Goal: Task Accomplishment & Management: Complete application form

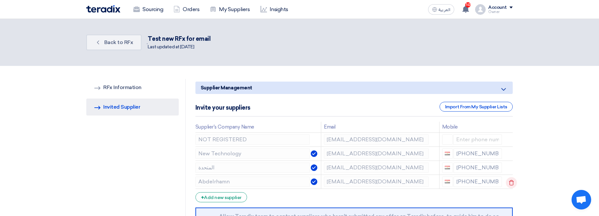
click at [508, 180] on icon at bounding box center [511, 183] width 11 height 11
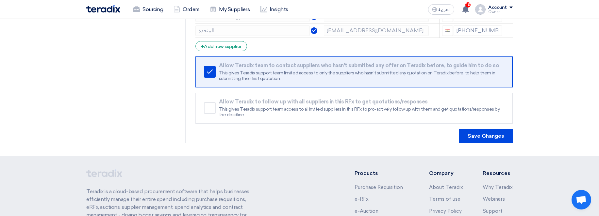
scroll to position [157, 0]
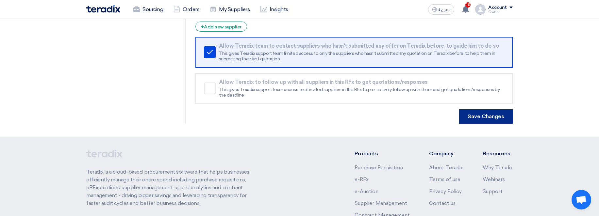
click at [482, 120] on button "Save Changes" at bounding box center [486, 117] width 54 height 14
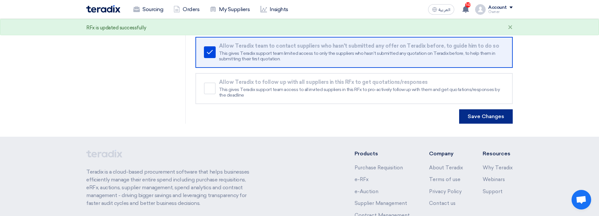
scroll to position [0, 0]
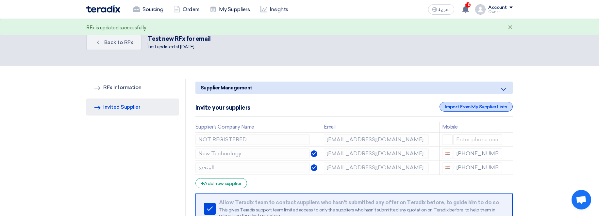
click at [460, 110] on div "Import From My Supplier Lists" at bounding box center [476, 107] width 73 height 10
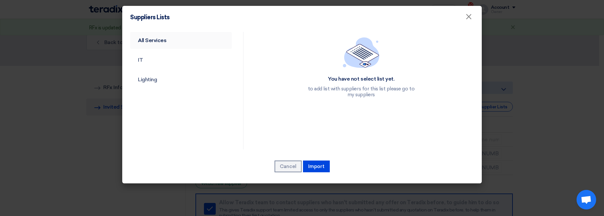
drag, startPoint x: 174, startPoint y: 40, endPoint x: 183, endPoint y: 47, distance: 11.8
click at [175, 41] on link "All Services" at bounding box center [181, 40] width 102 height 17
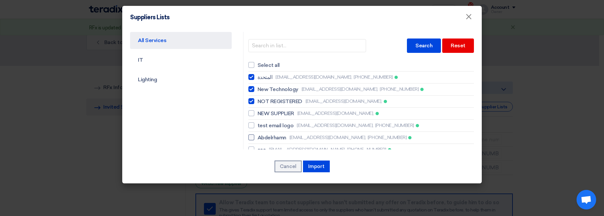
click at [285, 138] on span "Abdelrhamn" at bounding box center [272, 138] width 29 height 8
click at [262, 79] on input "Abdelrhamn abdelrhman_elsayed78@yahoo.com, +201222223334" at bounding box center [260, 77] width 4 height 4
checkbox input "true"
click at [317, 170] on button "Import" at bounding box center [316, 167] width 27 height 12
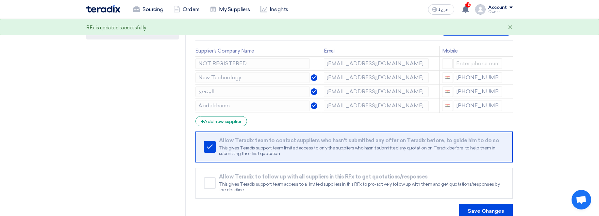
scroll to position [78, 0]
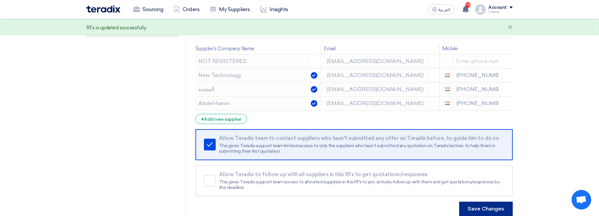
click at [483, 207] on button "Save Changes" at bounding box center [486, 209] width 54 height 14
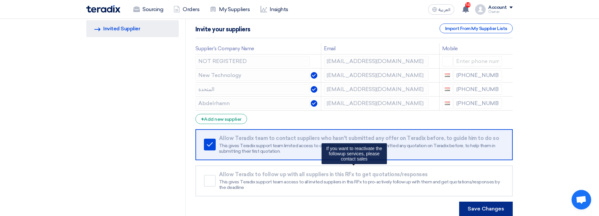
scroll to position [0, 0]
